Goal: Download file/media

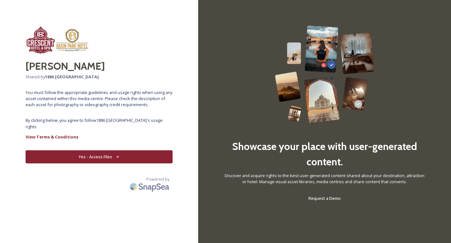
click at [106, 159] on button "Yes - Access Files" at bounding box center [99, 156] width 147 height 13
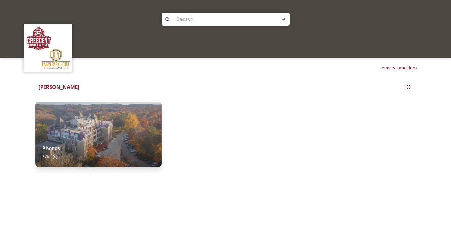
click at [109, 137] on img at bounding box center [98, 134] width 126 height 65
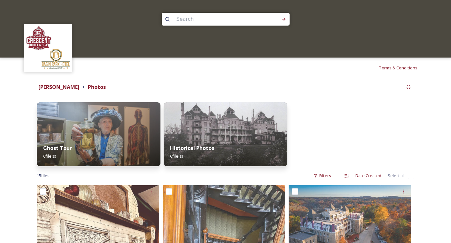
click at [411, 175] on input "checkbox" at bounding box center [411, 176] width 6 height 6
checkbox input "true"
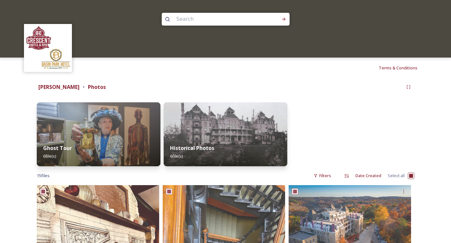
checkbox input "true"
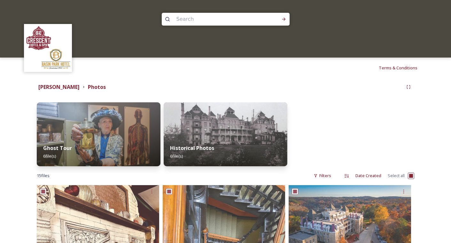
checkbox input "true"
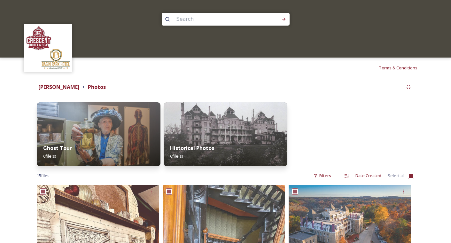
checkbox input "true"
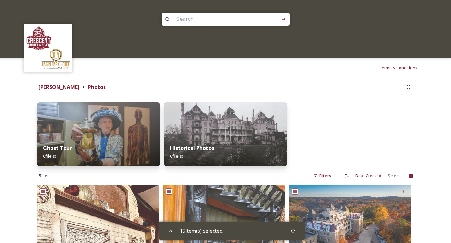
click at [276, 230] on div "15 item(s) selected." at bounding box center [232, 231] width 147 height 18
click at [295, 231] on icon at bounding box center [293, 230] width 5 height 5
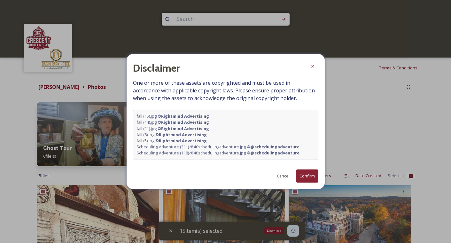
click at [310, 176] on button "Confirm" at bounding box center [307, 175] width 22 height 13
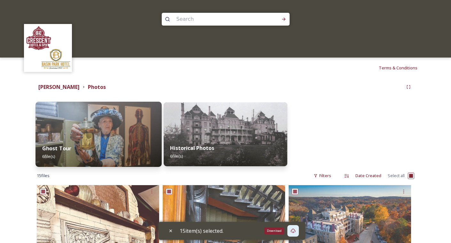
click at [110, 151] on div "Ghost Tour 6 file(s)" at bounding box center [98, 152] width 126 height 29
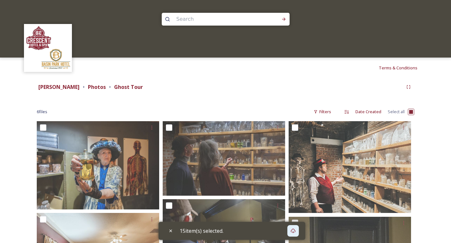
click at [411, 111] on input "checkbox" at bounding box center [411, 112] width 6 height 6
checkbox input "true"
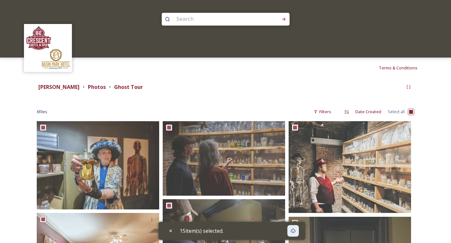
checkbox input "true"
click at [291, 230] on icon at bounding box center [290, 230] width 5 height 5
click at [274, 231] on div "6 item(s) selected." at bounding box center [231, 231] width 144 height 18
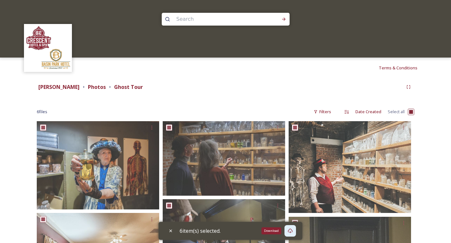
click at [290, 230] on icon at bounding box center [290, 231] width 5 height 4
click at [106, 84] on strong "Photos" at bounding box center [97, 86] width 18 height 7
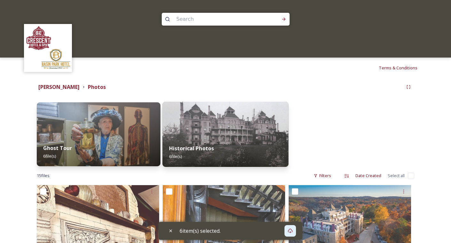
click at [212, 153] on div "Historical Photos 6 file(s)" at bounding box center [225, 152] width 126 height 29
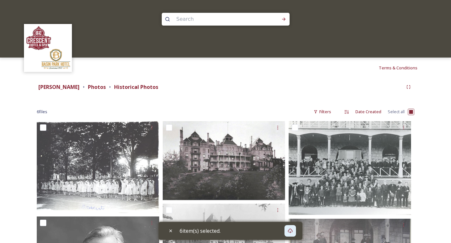
click at [409, 110] on input "checkbox" at bounding box center [411, 112] width 6 height 6
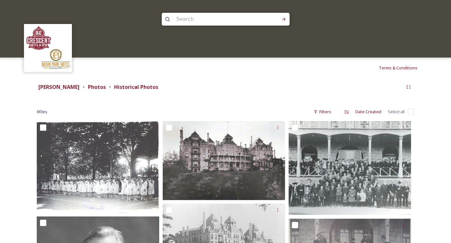
click at [409, 110] on input "checkbox" at bounding box center [411, 112] width 6 height 6
checkbox input "true"
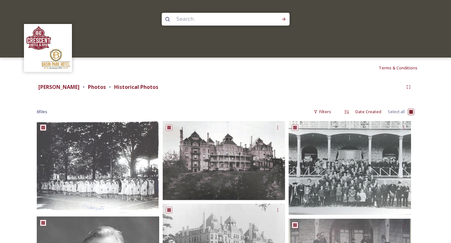
checkbox input "true"
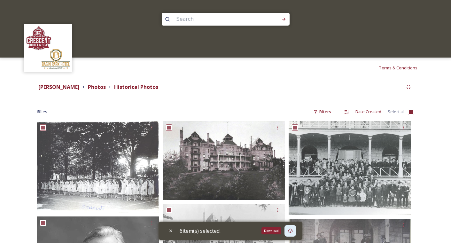
click at [290, 231] on icon at bounding box center [290, 231] width 5 height 4
